Goal: Entertainment & Leisure: Consume media (video, audio)

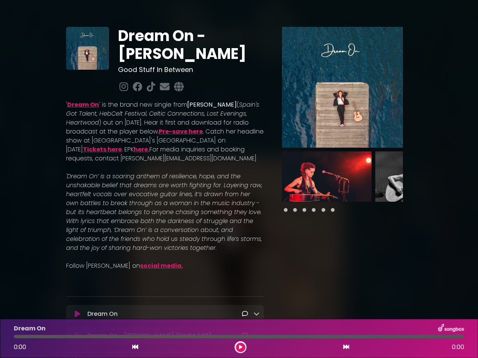
click at [239, 179] on em "'Dream On’ is a soaring anthem of resilience, hope, and the unshakable belief t…" at bounding box center [164, 212] width 196 height 80
click at [77, 315] on icon at bounding box center [78, 314] width 6 height 7
click at [256, 314] on icon at bounding box center [256, 314] width 6 height 6
click at [342, 87] on img at bounding box center [342, 87] width 121 height 121
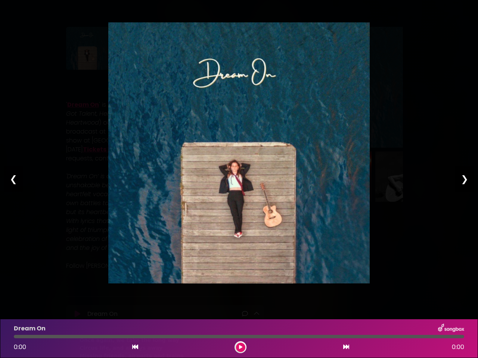
click at [327, 177] on img at bounding box center [238, 152] width 261 height 261
click at [420, 177] on div "Pause Play % buffered 00:00 00:00 00:00 Exit fullscreen Enter fullscreen Play ❮…" at bounding box center [239, 179] width 478 height 358
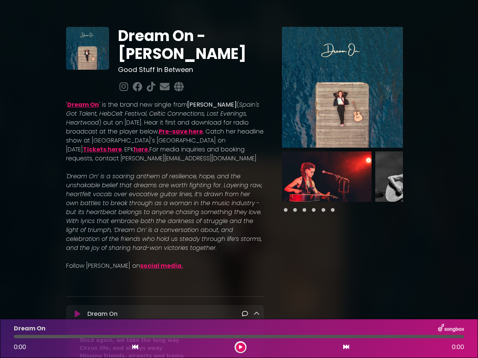
click at [473, 177] on div "Dream On - [PERSON_NAME] Good Stuff In Between ' (" at bounding box center [239, 346] width 478 height 675
click at [135, 347] on icon at bounding box center [135, 347] width 6 height 6
click at [240, 347] on icon at bounding box center [240, 347] width 3 height 4
click at [346, 347] on icon at bounding box center [346, 347] width 6 height 6
